Goal: Task Accomplishment & Management: Manage account settings

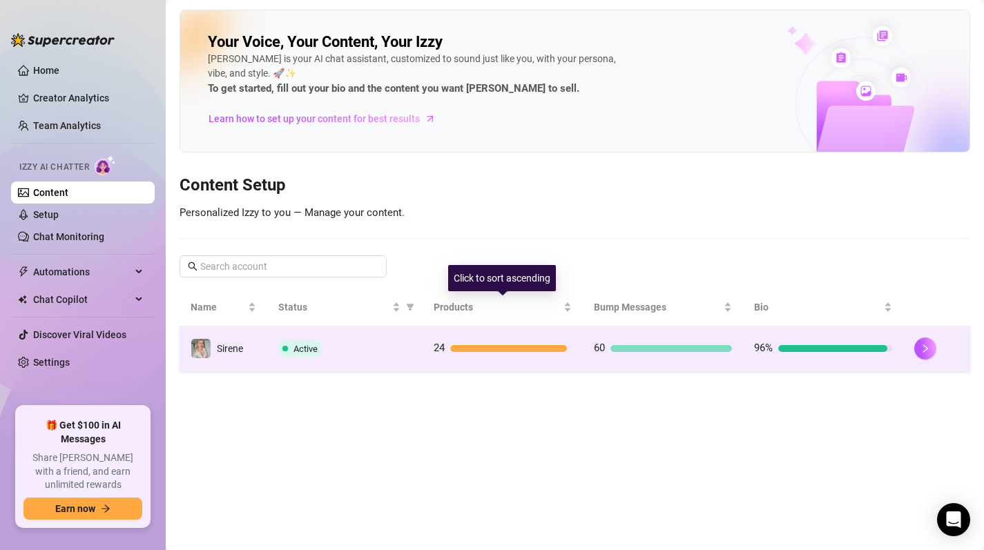
click at [494, 338] on td "24" at bounding box center [502, 348] width 160 height 45
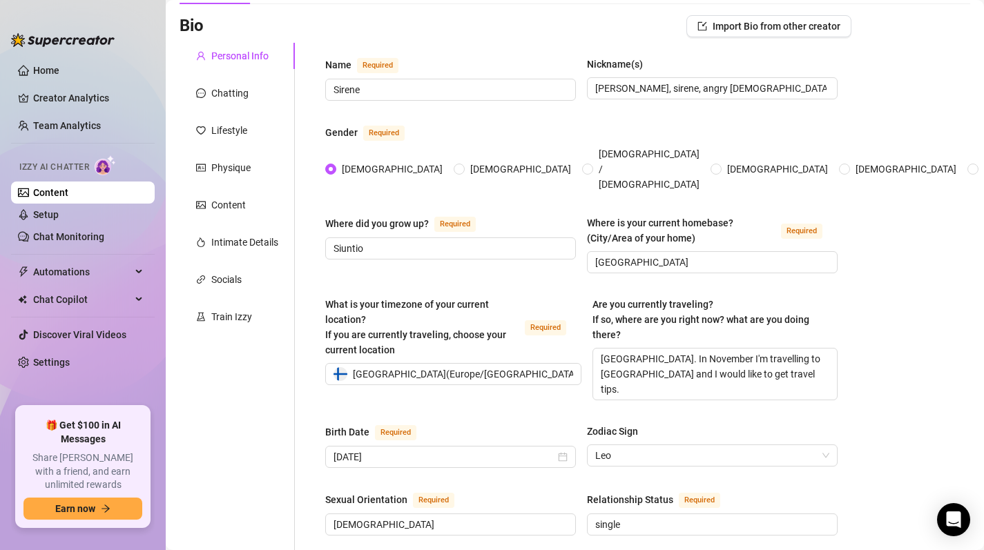
scroll to position [117, 0]
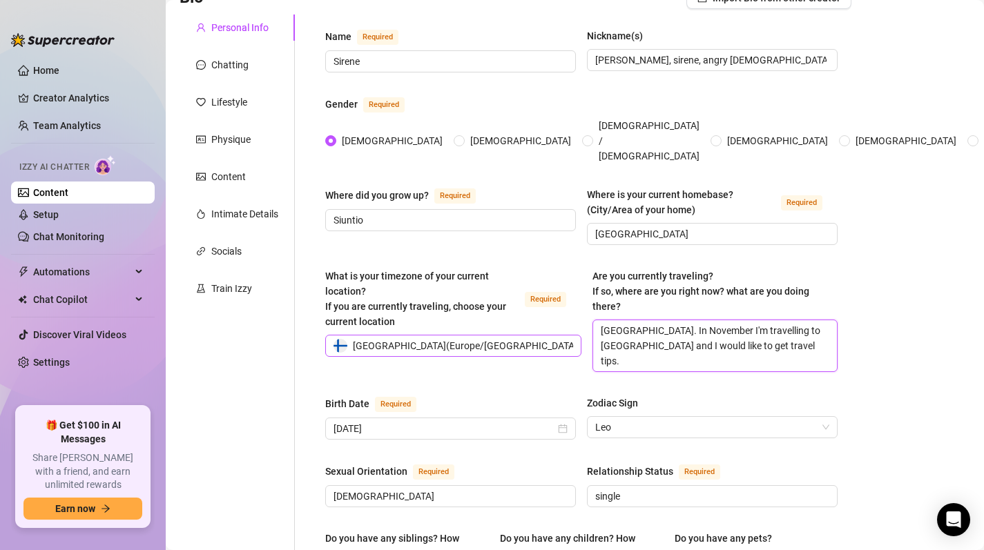
drag, startPoint x: 750, startPoint y: 332, endPoint x: 574, endPoint y: 310, distance: 177.4
click at [574, 310] on div "What is your timezone of your current location? If you are currently traveling,…" at bounding box center [581, 327] width 512 height 116
type textarea "I"
type textarea "I'"
type textarea "I'm"
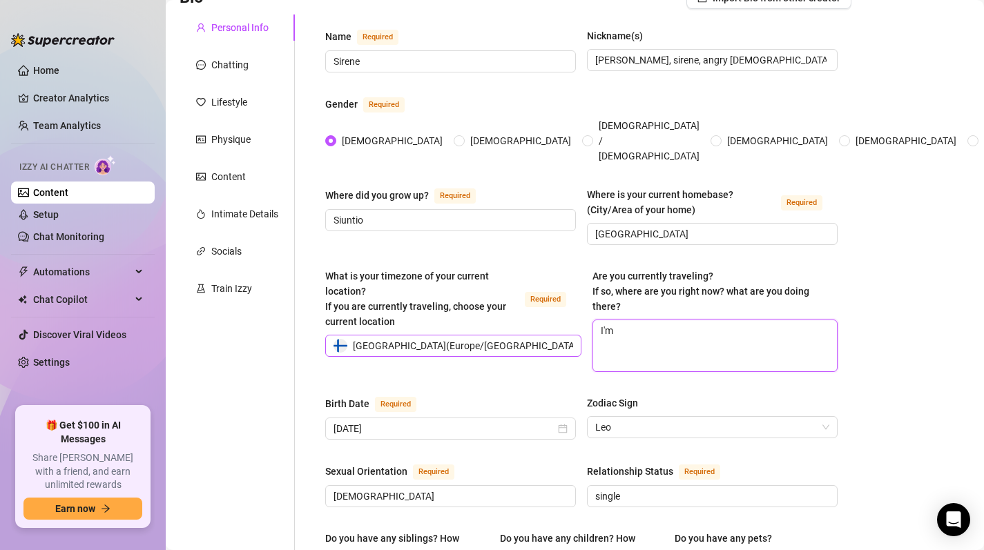
type textarea "I'm"
type textarea "I'm c"
type textarea "I'm cu"
type textarea "I'm cur"
type textarea "I'm curr"
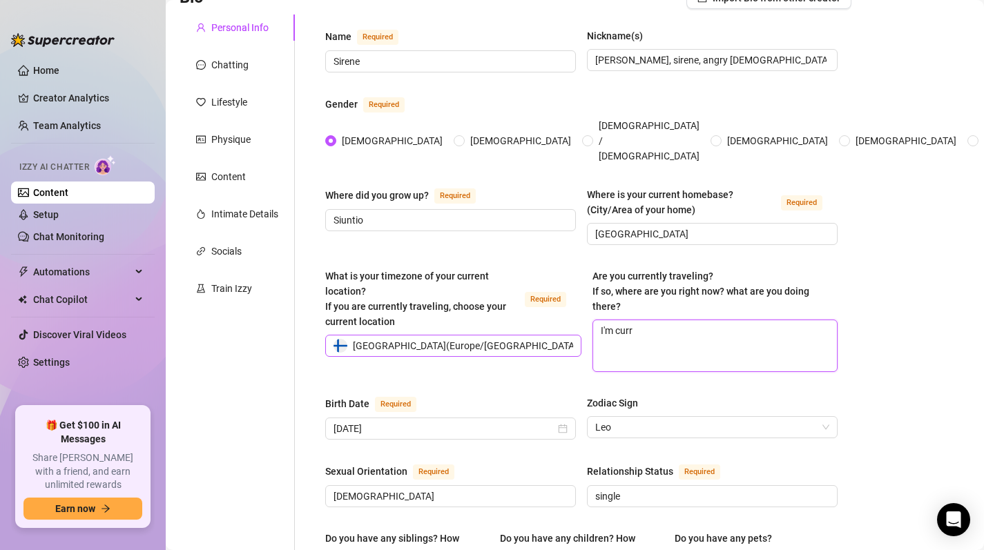
type textarea "I'm curre"
type textarea "I'm curren"
type textarea "I'm current"
type textarea "I'm currentl"
type textarea "I'm currently"
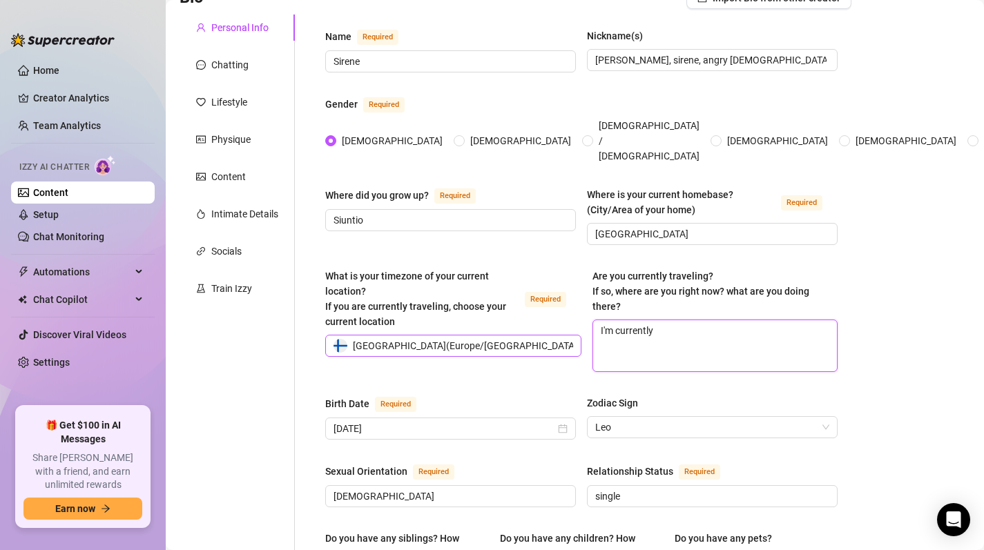
type textarea "I'm currently"
type textarea "I'm currently i"
type textarea "I'm currently in"
type textarea "I'm currently in s"
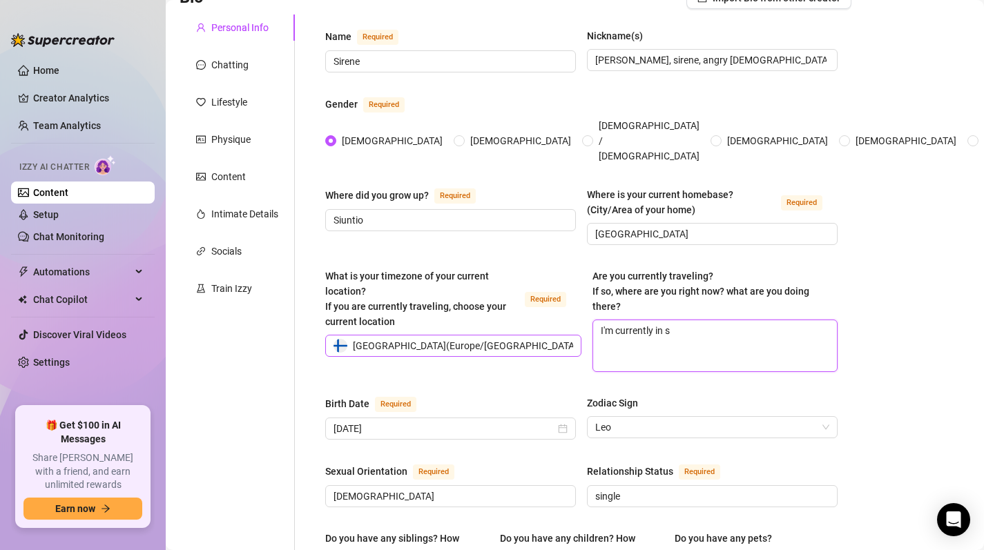
type textarea "I'm currently in"
type textarea "I'm currently in S"
type textarea "I'm currently in [GEOGRAPHIC_DATA]"
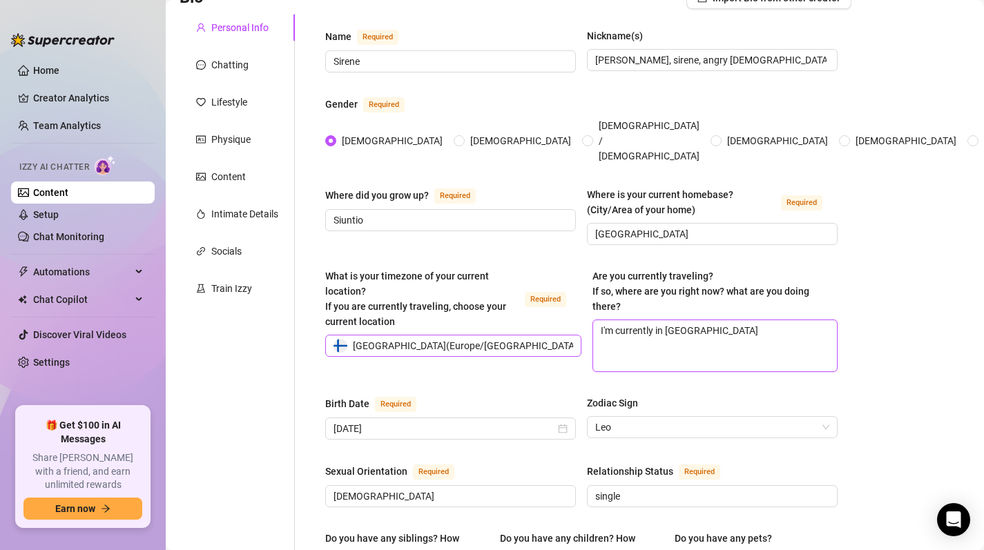
type textarea "I'm currently in [GEOGRAPHIC_DATA]"
type textarea "I'm currently in [GEOGRAPHIC_DATA] p"
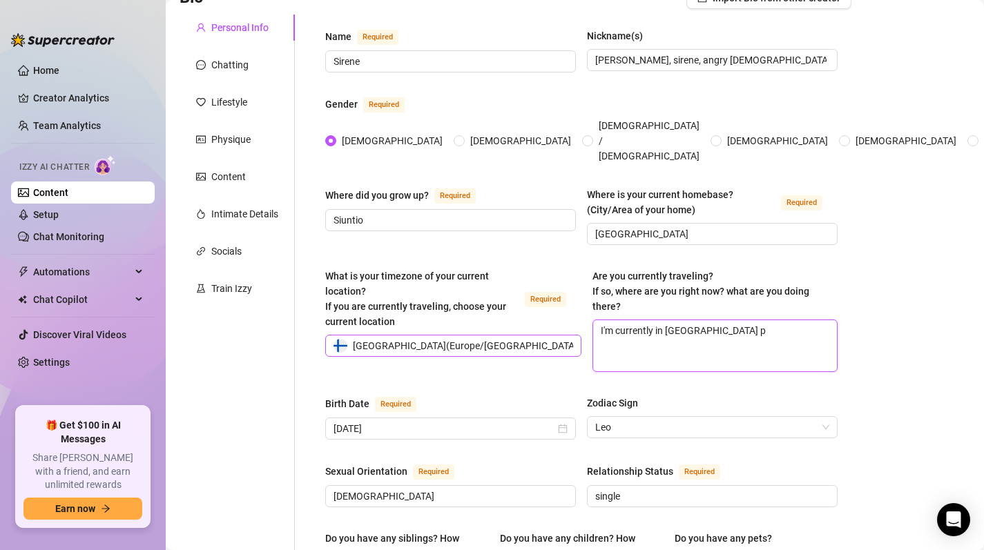
type textarea "I'm currently in [GEOGRAPHIC_DATA] pi"
type textarea "I'm currently in [GEOGRAPHIC_DATA] pic"
type textarea "I'm currently in [GEOGRAPHIC_DATA] pick"
type textarea "I'm currently in Siuntio picki"
type textarea "I'm currently in Siuntio pickin"
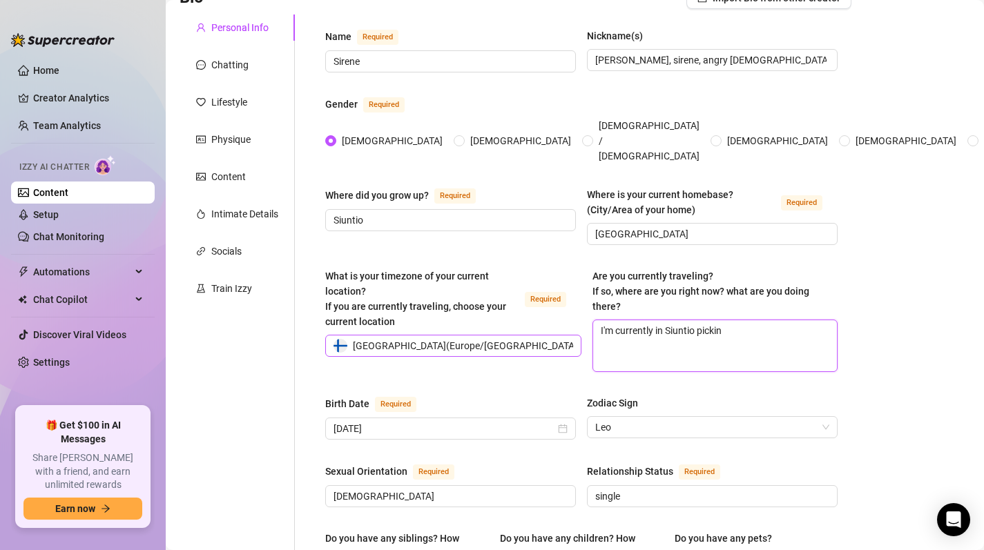
type textarea "I'm currently in Siuntio picking"
type textarea "I'm currently in Siuntio picking m"
type textarea "I'm currently in Siuntio picking mu"
type textarea "I'm currently in Siuntio picking mus"
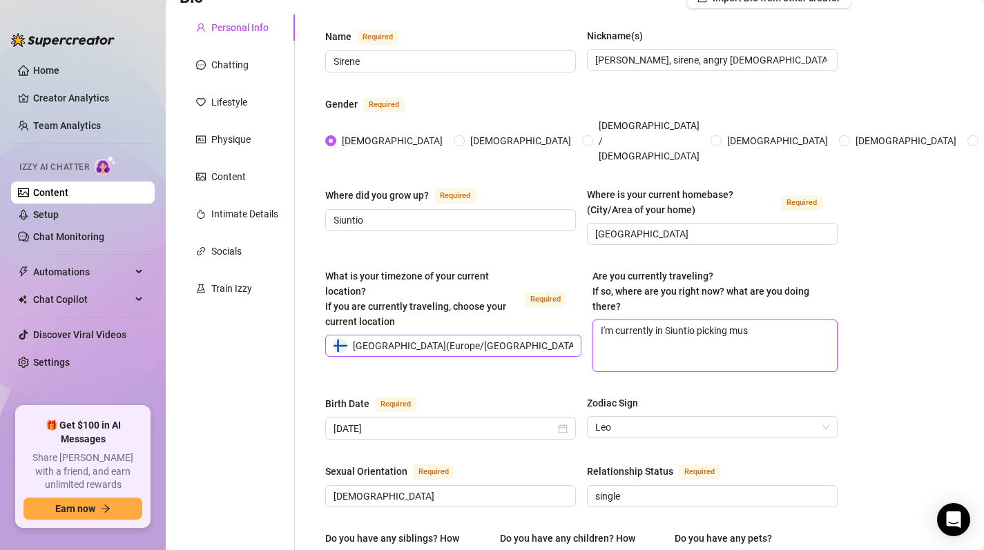
type textarea "I'm currently in Siuntio picking mush"
type textarea "I'm currently in Siuntio picking mushr"
type textarea "I'm currently in Siuntio picking mushro"
type textarea "I'm currently in Siuntio picking mushroo"
type textarea "I'm currently in Siuntio picking mushroom"
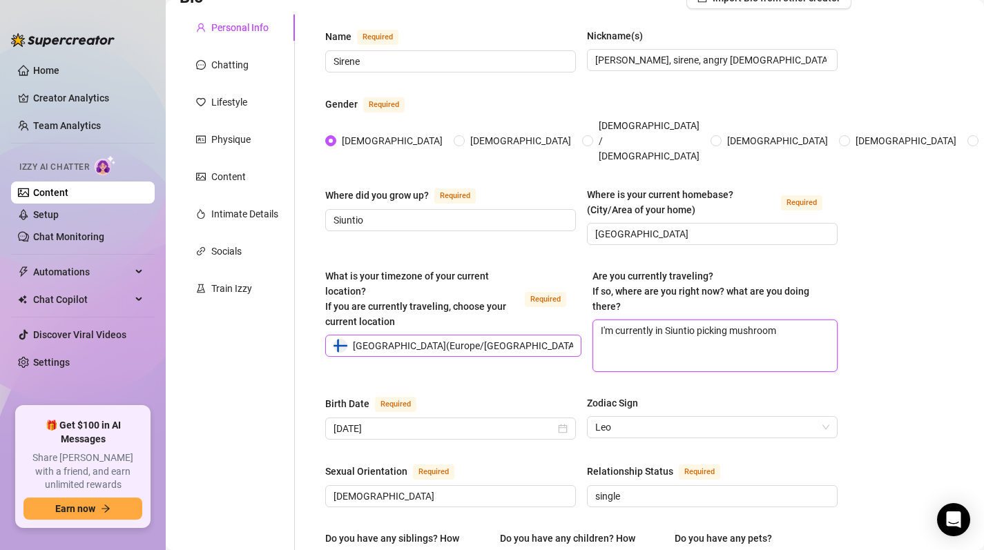
type textarea "I'm currently in Siuntio picking mushrooms"
type textarea "I'm currently in Siuntio picking mushrooms."
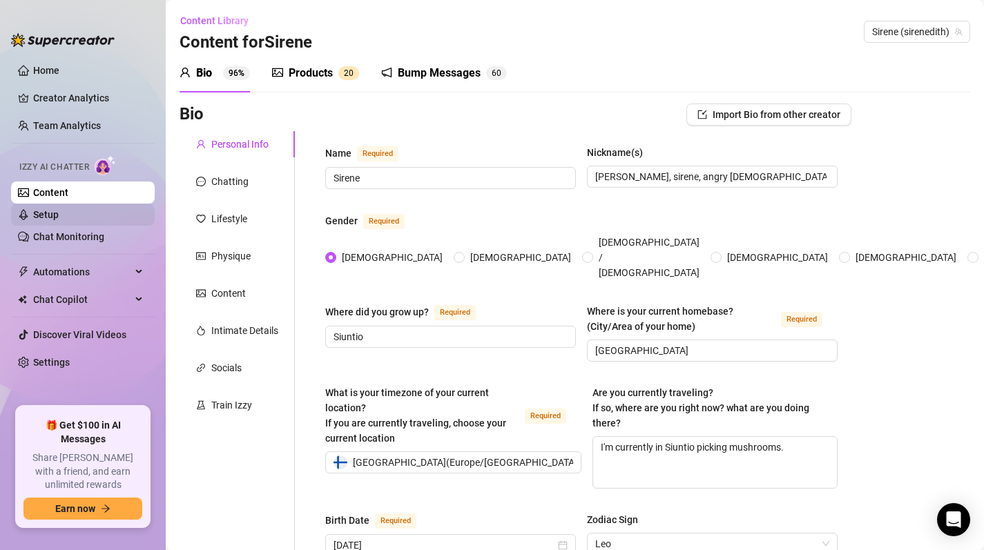
click at [59, 216] on link "Setup" at bounding box center [46, 214] width 26 height 11
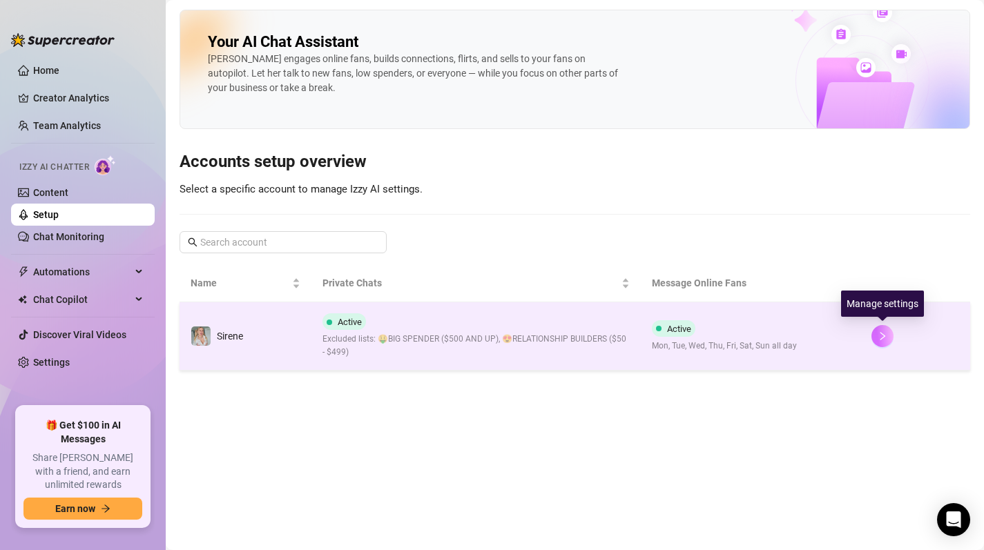
click at [883, 333] on icon "right" at bounding box center [882, 336] width 10 height 10
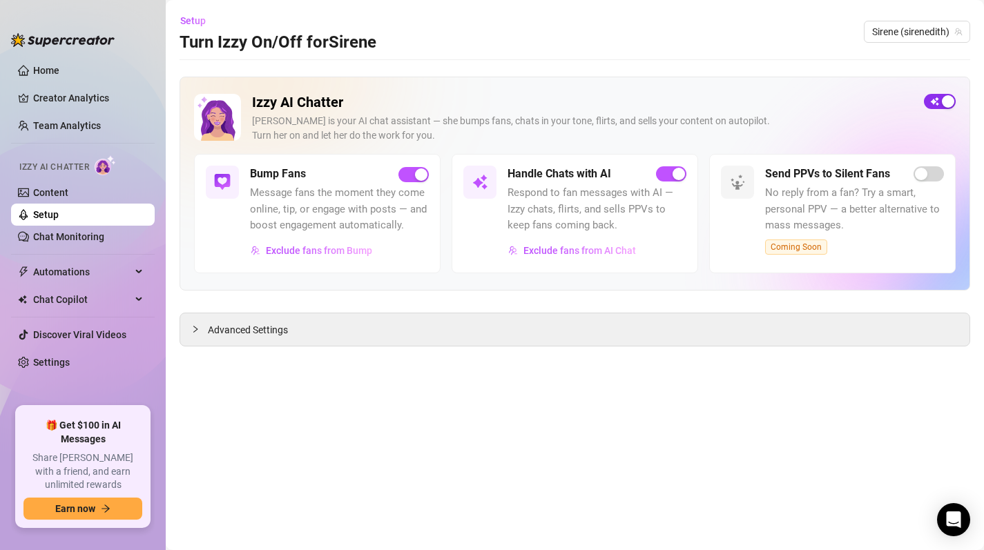
click at [935, 102] on span "button" at bounding box center [940, 101] width 32 height 15
